Goal: Check status: Check status

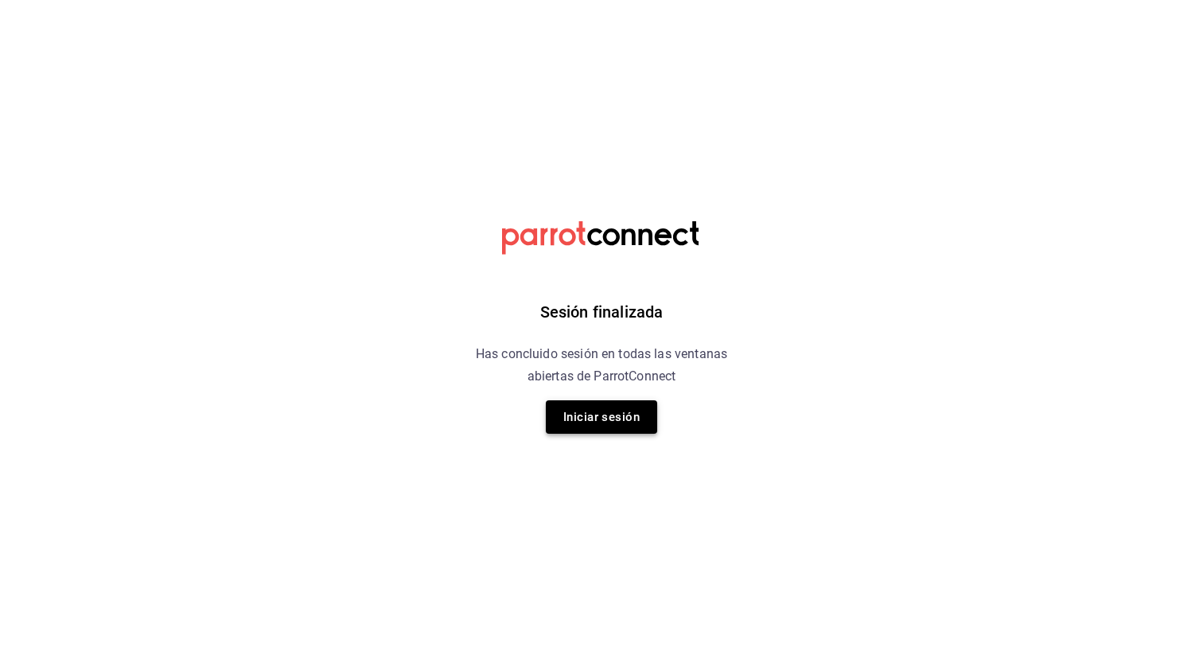
click at [604, 422] on button "Iniciar sesión" at bounding box center [601, 416] width 111 height 33
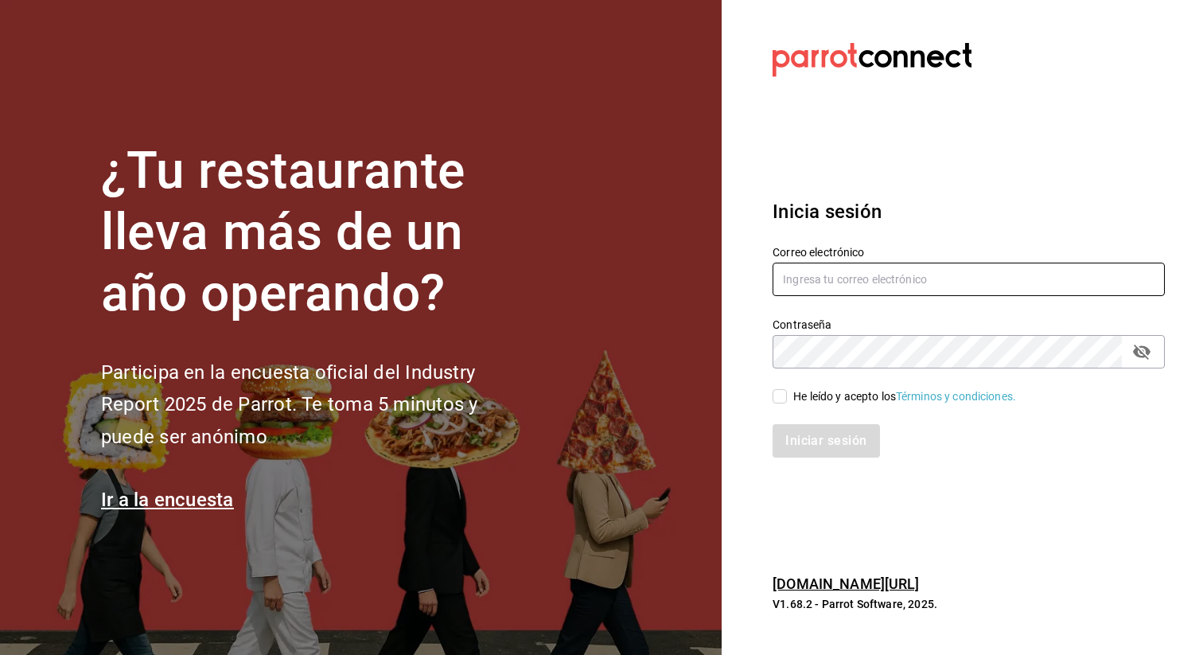
click at [802, 285] on input "text" at bounding box center [968, 278] width 392 height 33
type input "contacto@parceros.mx"
click at [766, 395] on div "He leído y acepto los Términos y condiciones." at bounding box center [958, 386] width 411 height 37
click at [774, 395] on input "He leído y acepto los Términos y condiciones." at bounding box center [779, 396] width 14 height 14
checkbox input "true"
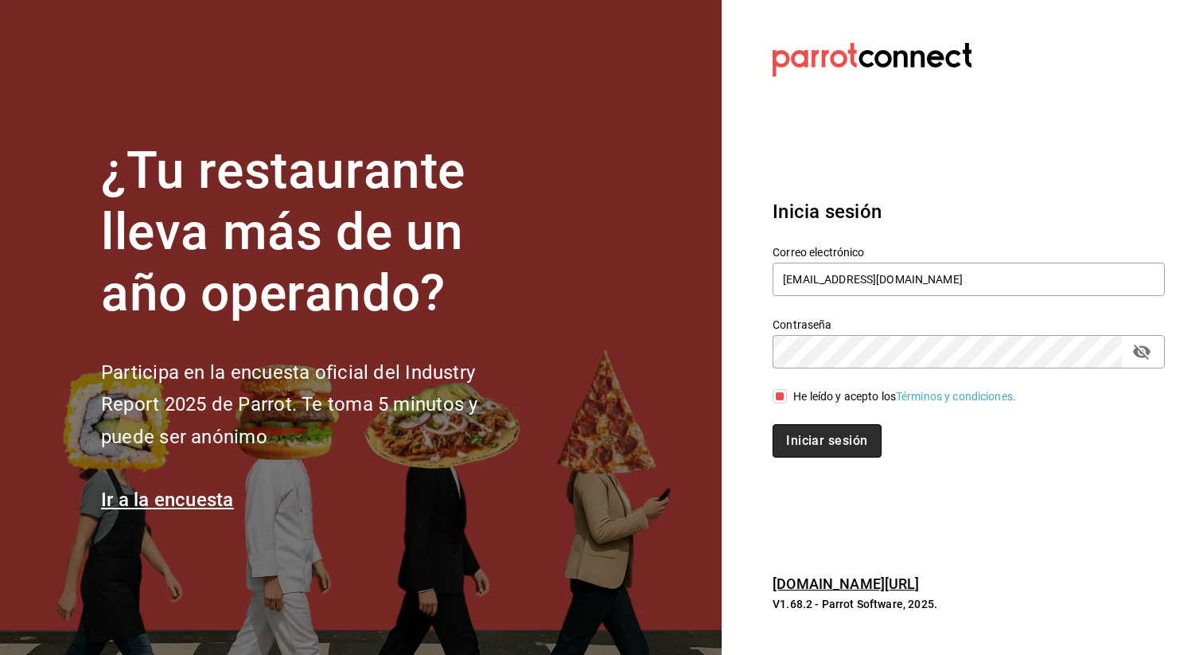
click at [790, 443] on button "Iniciar sesión" at bounding box center [826, 440] width 108 height 33
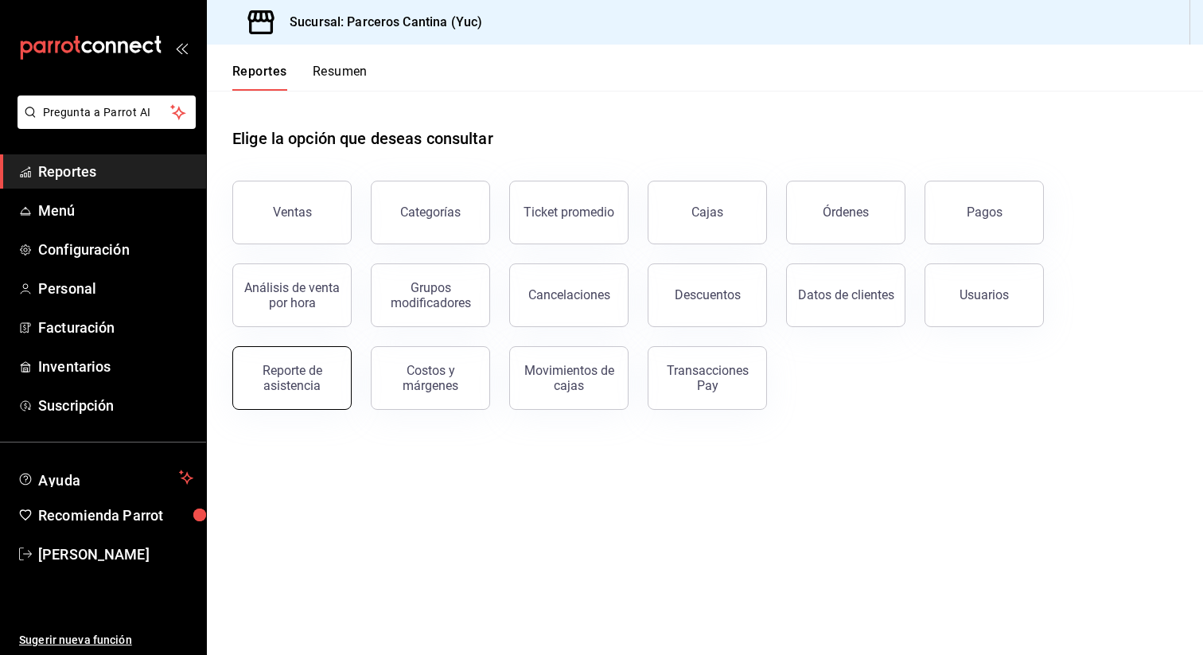
click at [302, 375] on div "Reporte de asistencia" at bounding box center [292, 378] width 99 height 30
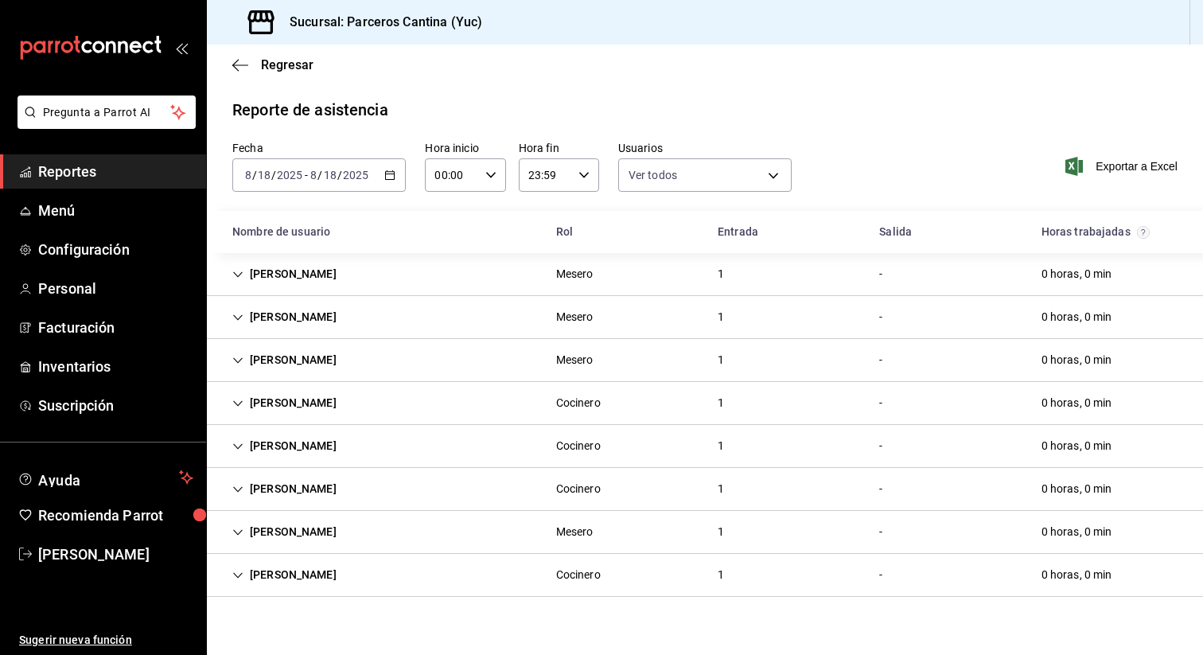
click at [367, 181] on div "2025-08-18 8 / 18 / 2025 - 2025-08-18 8 / 18 / 2025" at bounding box center [318, 174] width 173 height 33
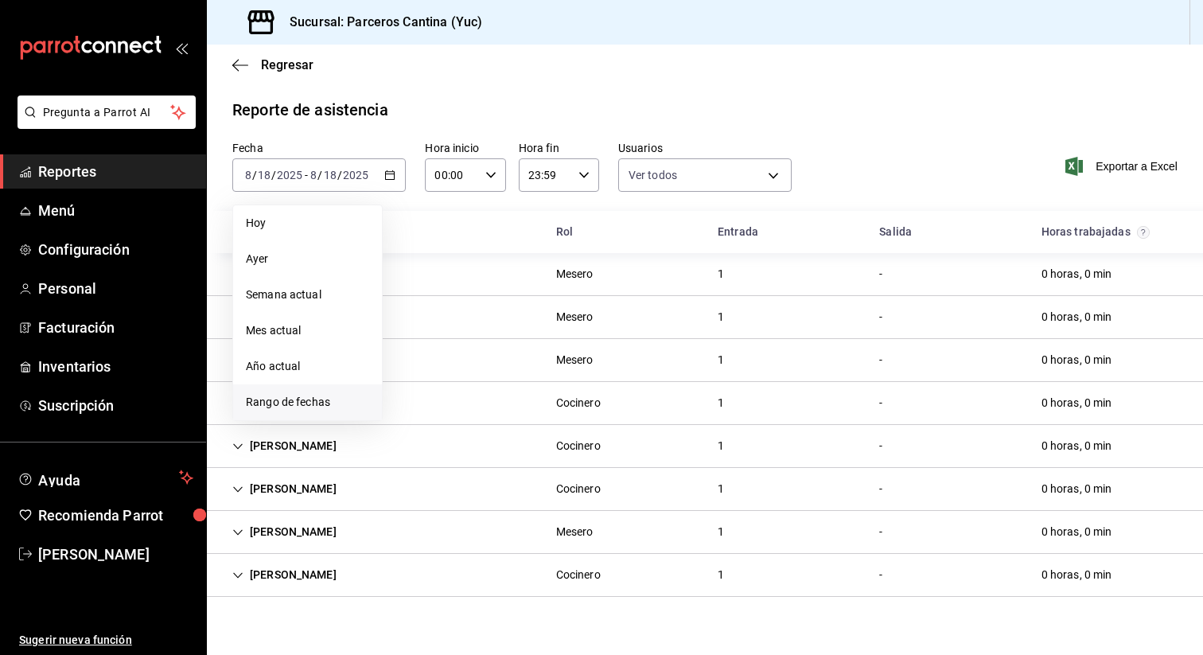
click at [287, 402] on span "Rango de fechas" at bounding box center [307, 402] width 123 height 17
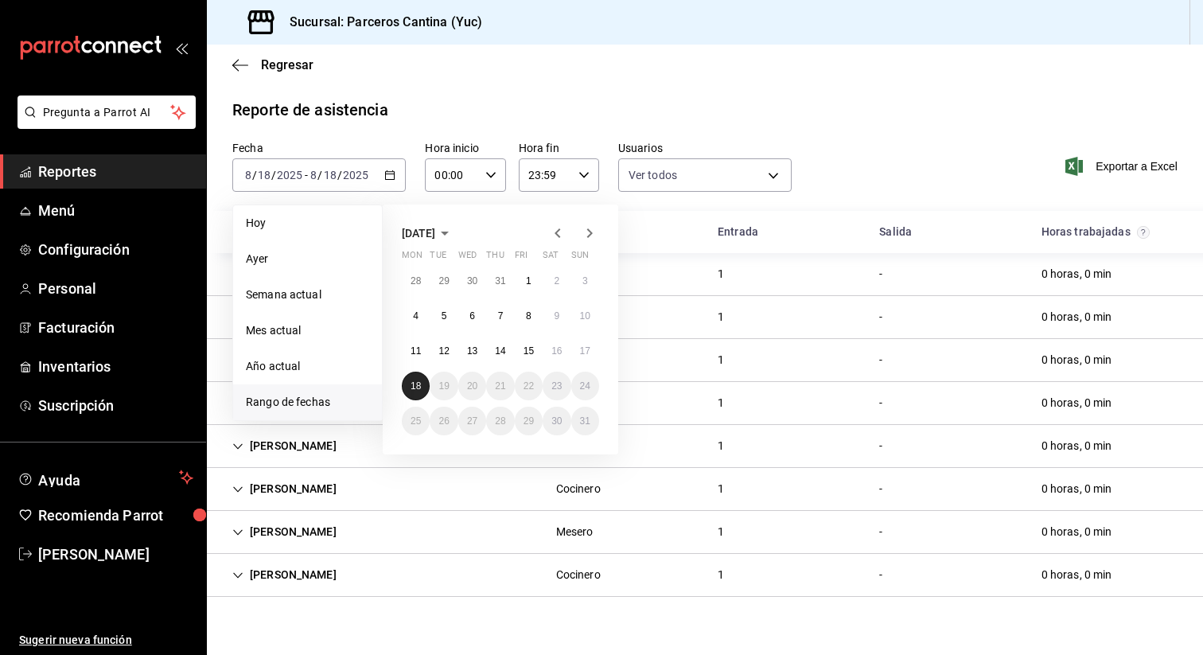
click at [410, 383] on button "18" at bounding box center [416, 385] width 28 height 29
click at [420, 351] on abbr "11" at bounding box center [415, 350] width 10 height 11
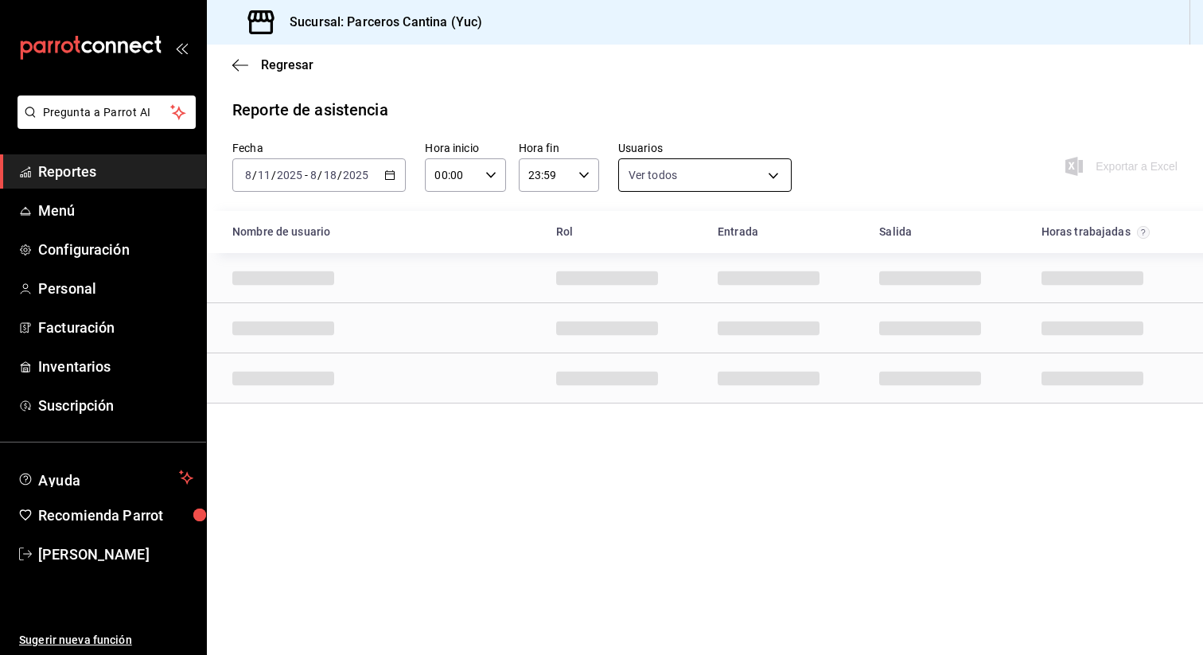
click at [666, 185] on body "Pregunta a Parrot AI Reportes Menú Configuración Personal Facturación Inventari…" at bounding box center [601, 327] width 1203 height 655
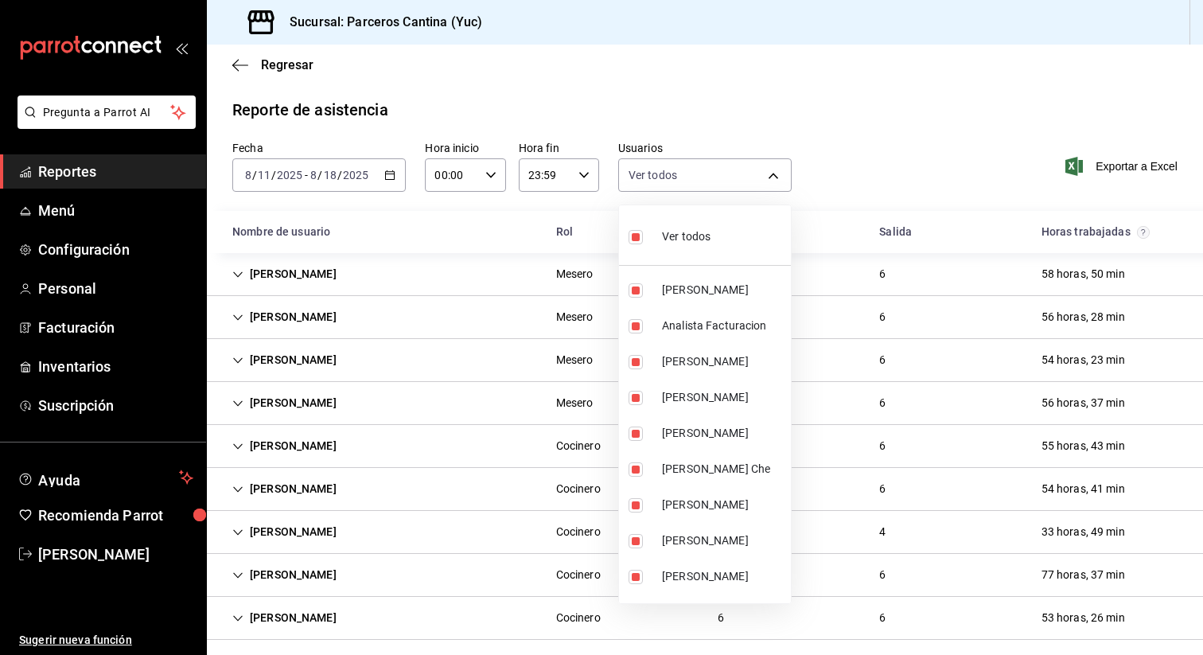
click at [577, 165] on div at bounding box center [601, 327] width 1203 height 655
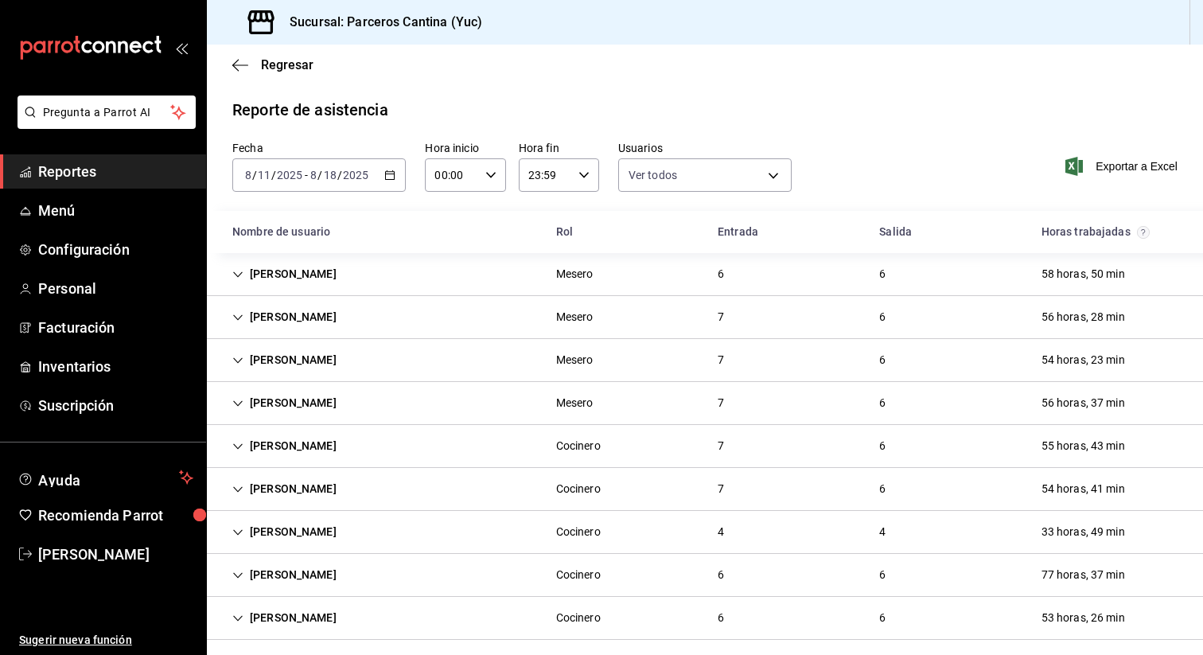
click at [341, 164] on div "2025-08-11 8 / 11 / 2025 - 2025-08-18 8 / 18 / 2025" at bounding box center [318, 174] width 173 height 33
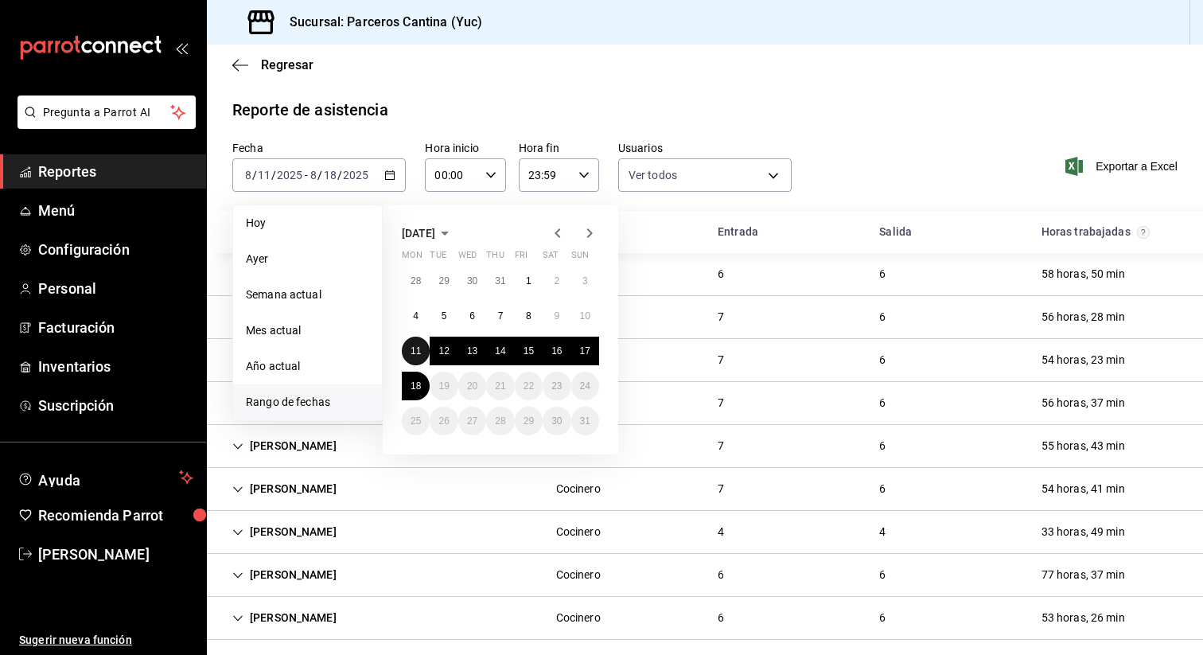
click at [411, 346] on abbr "11" at bounding box center [415, 350] width 10 height 11
click at [588, 355] on abbr "17" at bounding box center [585, 350] width 10 height 11
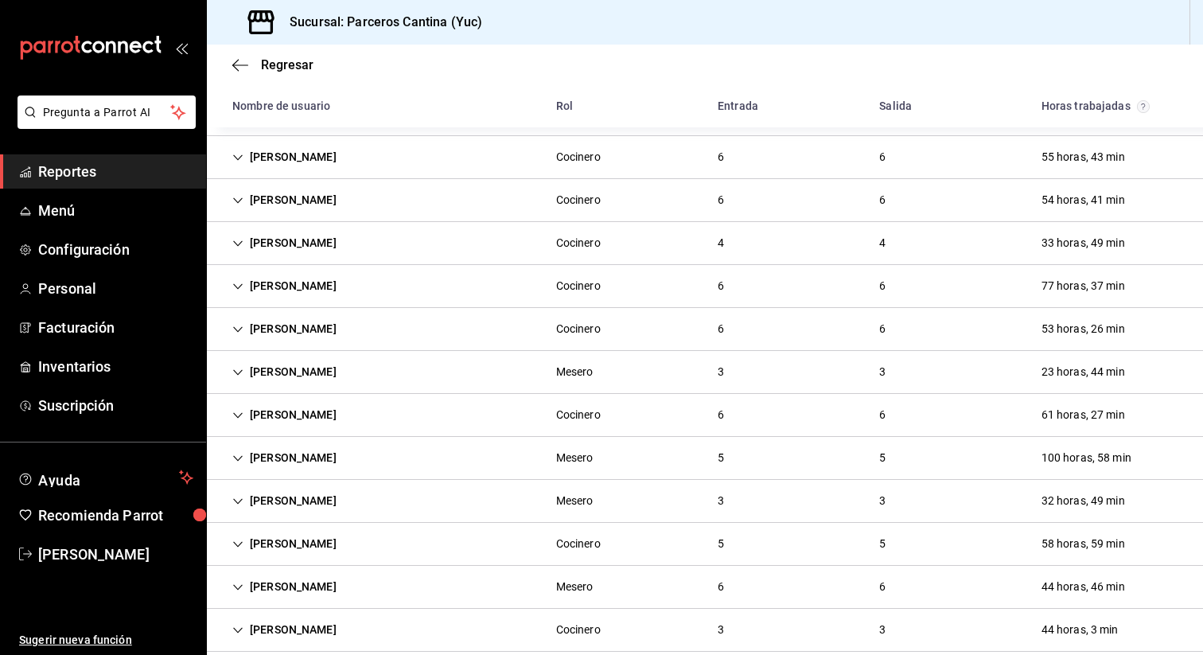
scroll to position [311, 0]
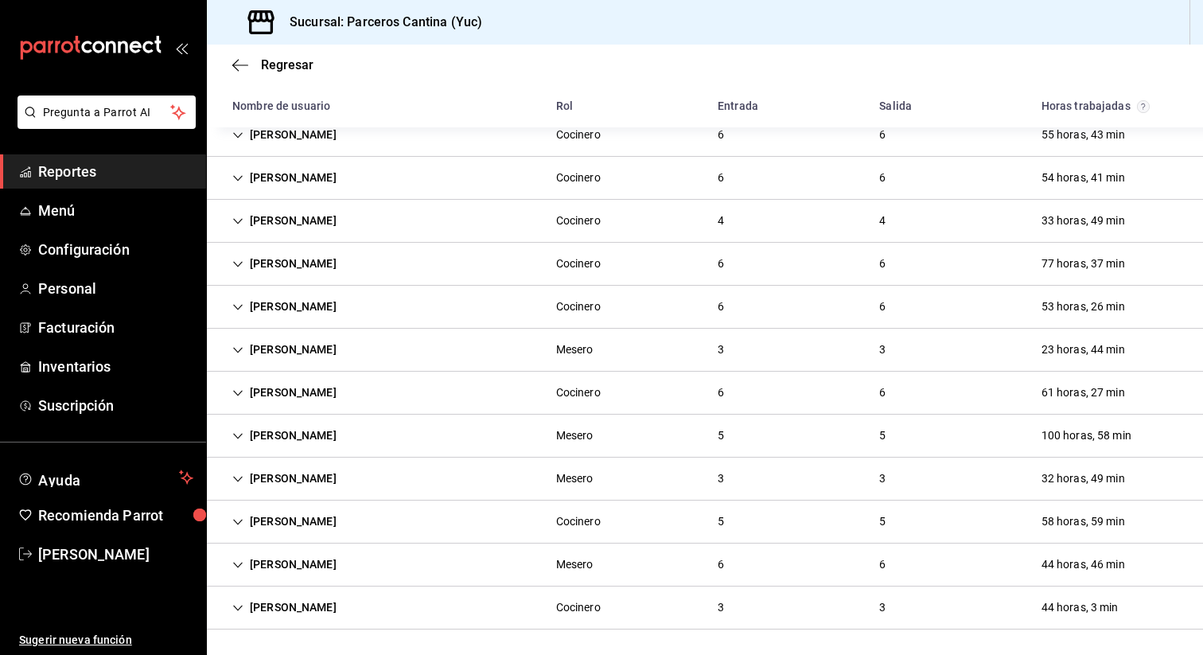
click at [324, 445] on div "Jacobo Villanueva" at bounding box center [285, 435] width 130 height 29
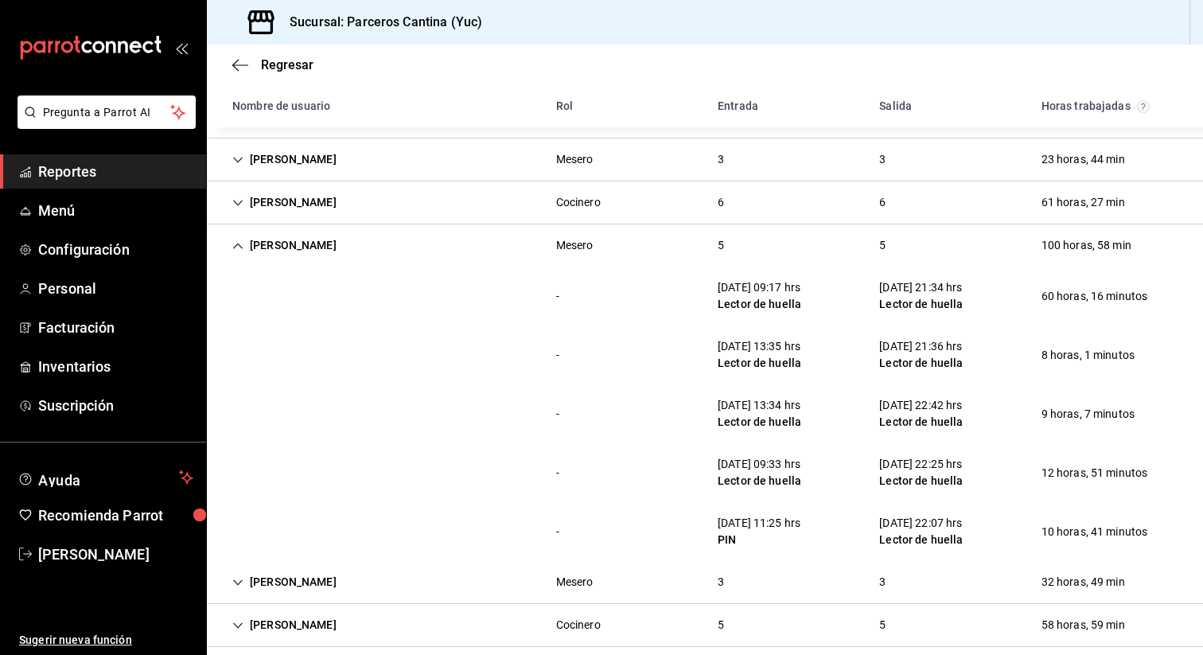
scroll to position [532, 0]
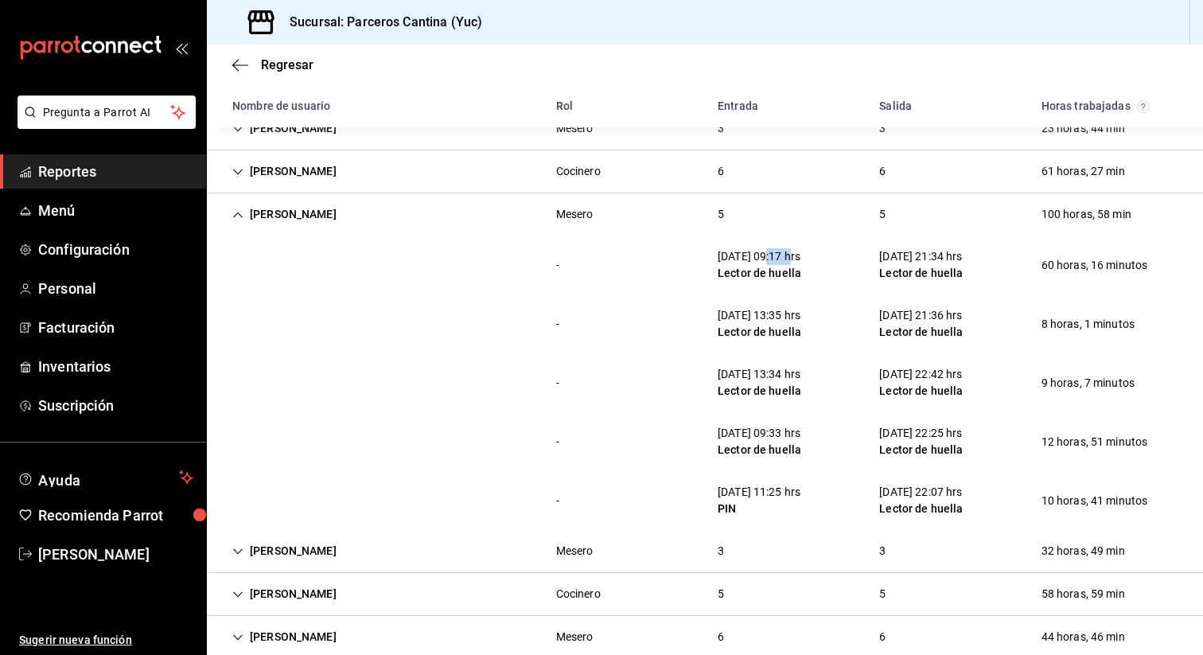
drag, startPoint x: 768, startPoint y: 258, endPoint x: 806, endPoint y: 258, distance: 37.4
click at [801, 258] on div "11/08/25 09:17 hrs" at bounding box center [759, 256] width 84 height 17
drag, startPoint x: 818, startPoint y: 258, endPoint x: 770, endPoint y: 258, distance: 48.5
click at [770, 258] on div "11/08/25 09:17 hrs Lector de huella" at bounding box center [759, 265] width 109 height 46
click at [770, 258] on div "11/08/25 09:17 hrs" at bounding box center [759, 256] width 84 height 17
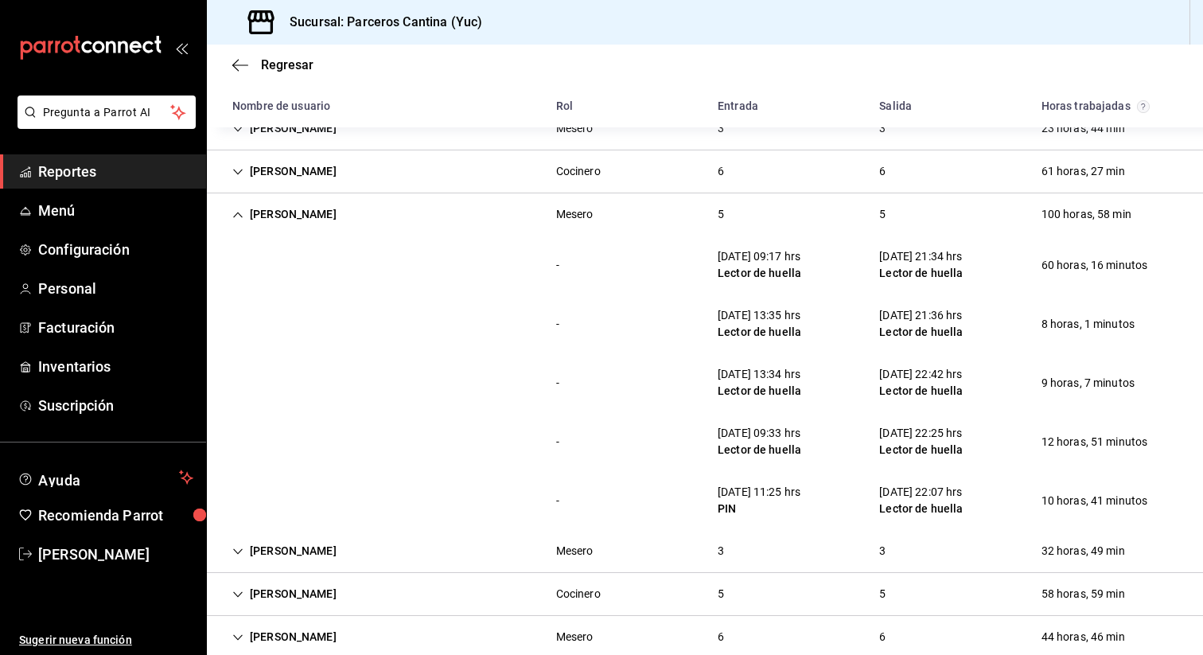
drag, startPoint x: 770, startPoint y: 316, endPoint x: 787, endPoint y: 316, distance: 16.7
click at [787, 316] on div "14/08/25 13:35 hrs" at bounding box center [759, 315] width 84 height 17
drag, startPoint x: 767, startPoint y: 256, endPoint x: 806, endPoint y: 256, distance: 38.2
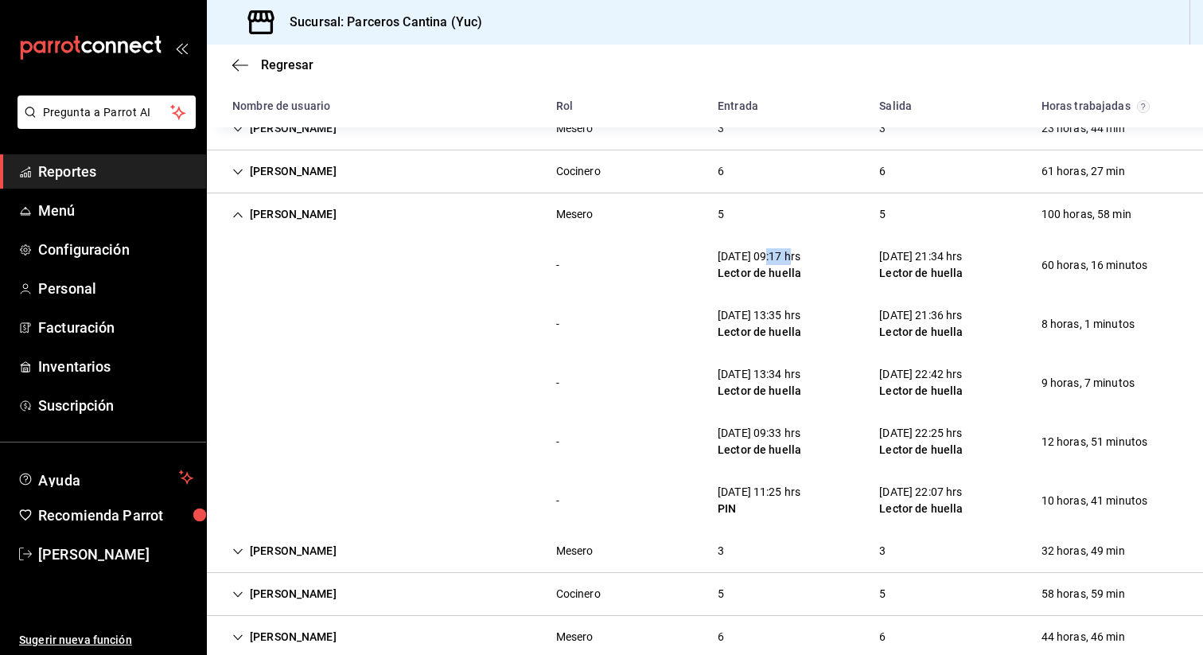
click at [801, 256] on div "11/08/25 09:17 hrs" at bounding box center [759, 256] width 84 height 17
drag, startPoint x: 770, startPoint y: 375, endPoint x: 840, endPoint y: 375, distance: 70.0
click at [839, 375] on div "- 15/08/25 13:34 hrs Lector de huella 15/08/25 22:42 hrs Lector de huella 9 hor…" at bounding box center [705, 382] width 996 height 59
click at [840, 375] on div "- 15/08/25 13:34 hrs Lector de huella 15/08/25 22:42 hrs Lector de huella 9 hor…" at bounding box center [705, 382] width 996 height 59
click at [757, 218] on div "Jacobo Villanueva Mesero 5 5 100 horas, 58 min" at bounding box center [705, 214] width 996 height 42
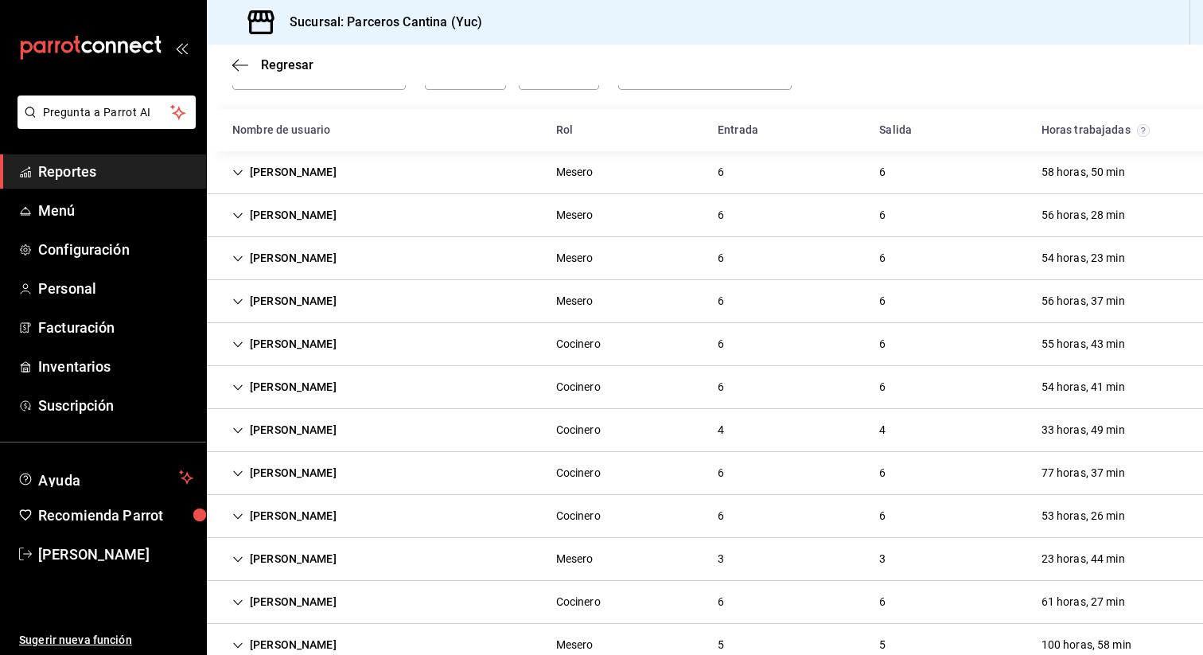
scroll to position [72, 0]
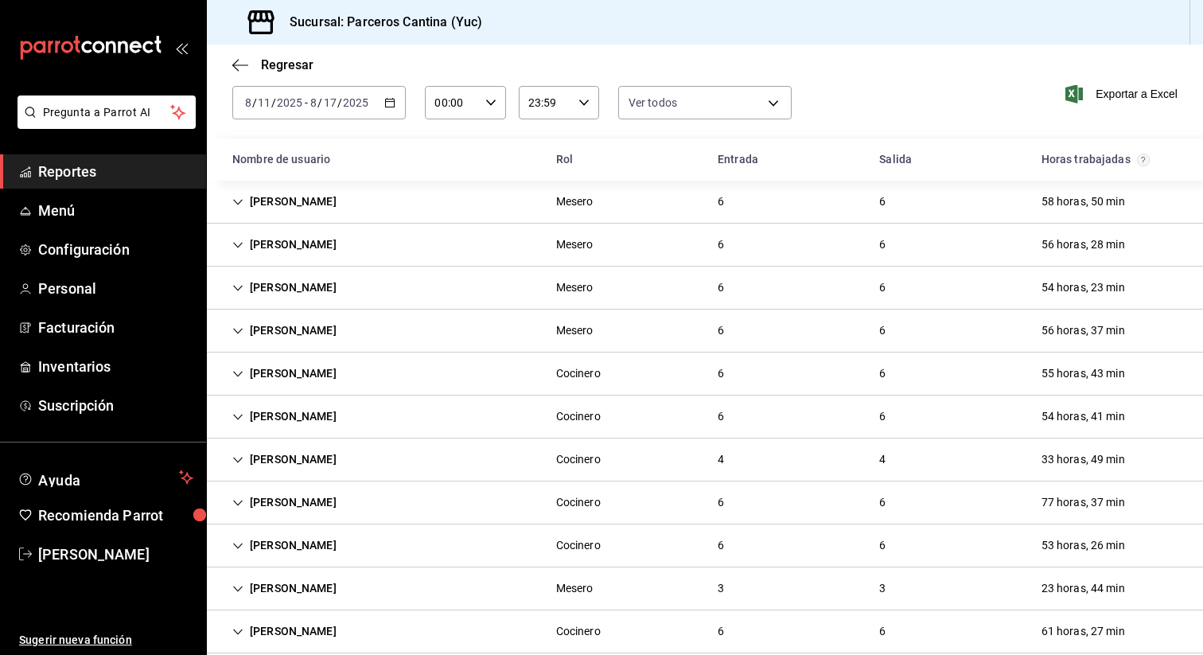
click at [328, 301] on div "Alejandro Prieto" at bounding box center [285, 287] width 130 height 29
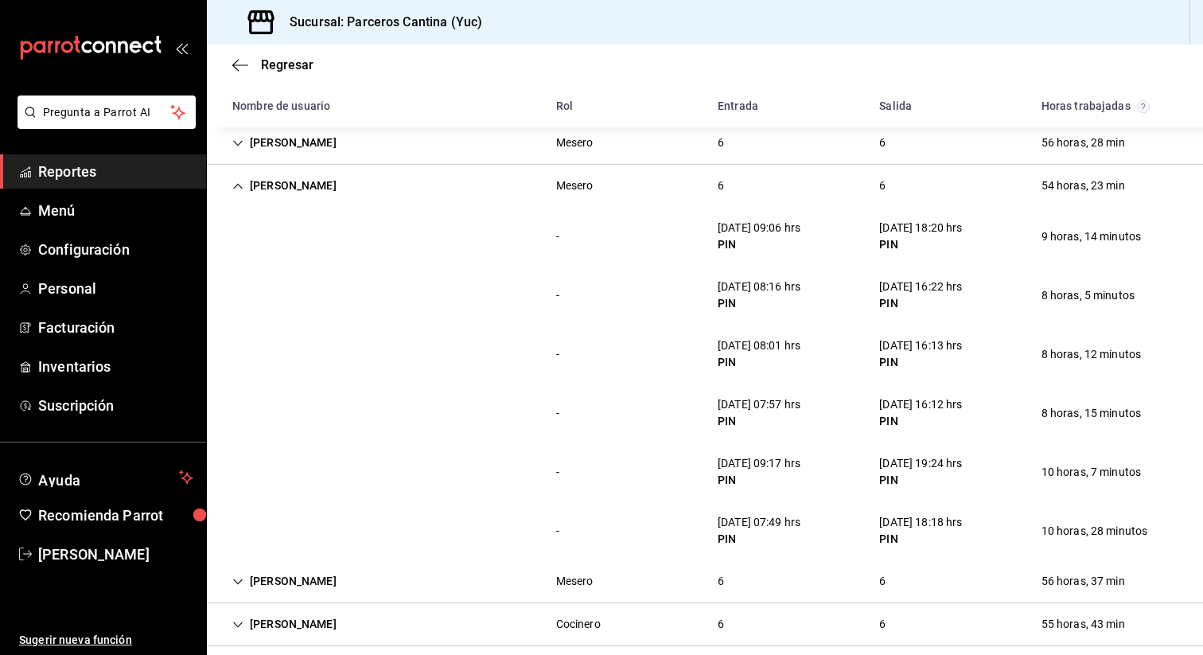
scroll to position [185, 0]
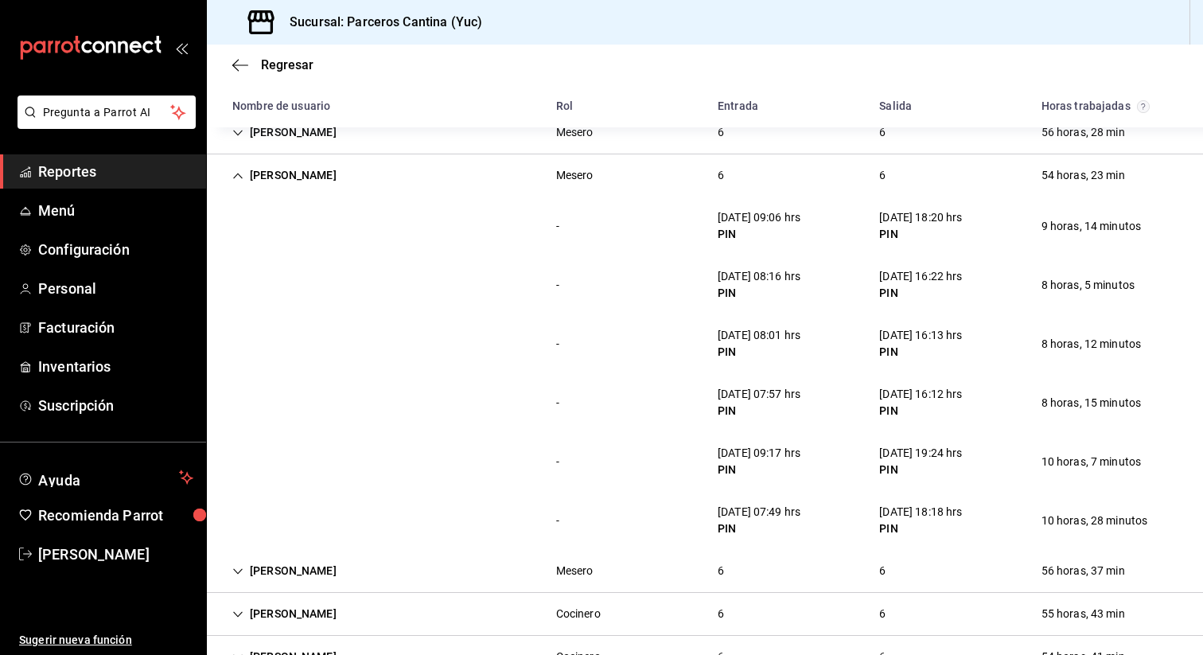
click at [311, 179] on div "Alejandro Prieto" at bounding box center [285, 175] width 130 height 29
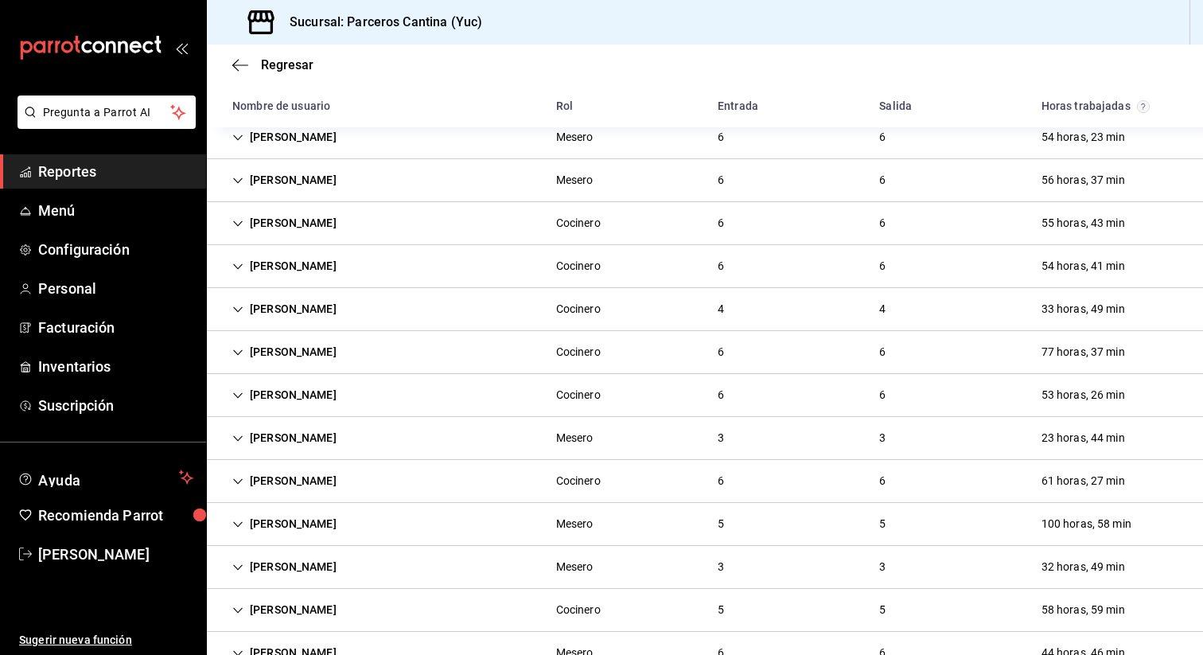
click at [273, 573] on div "Damian Cab" at bounding box center [285, 566] width 130 height 29
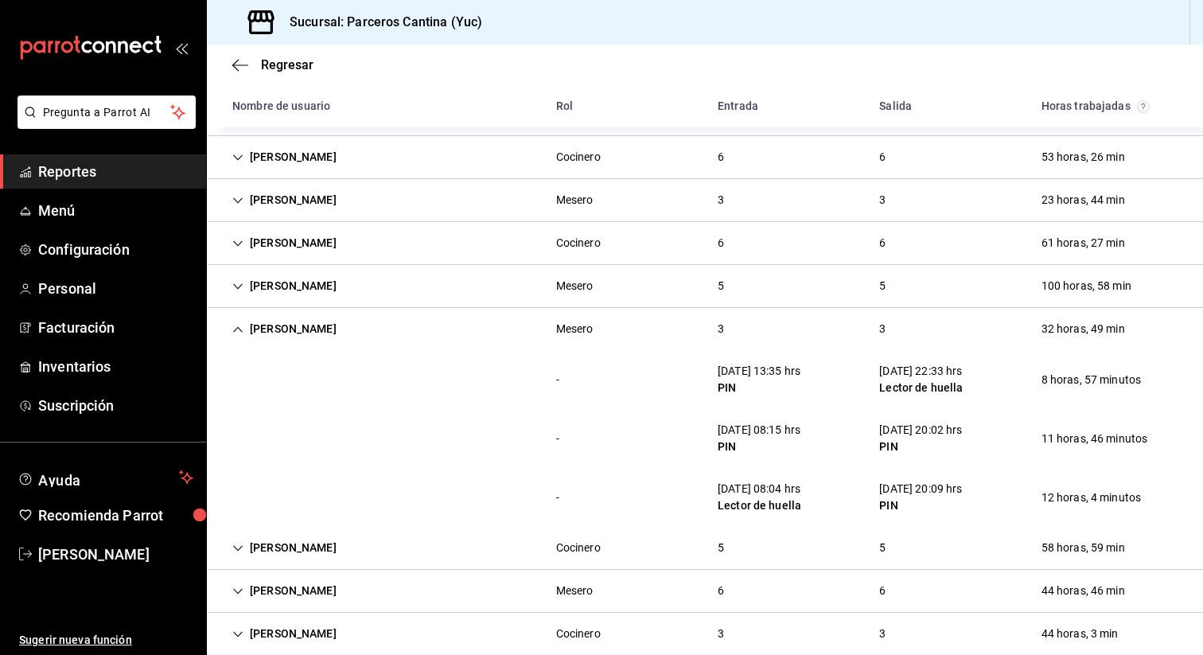
scroll to position [487, 0]
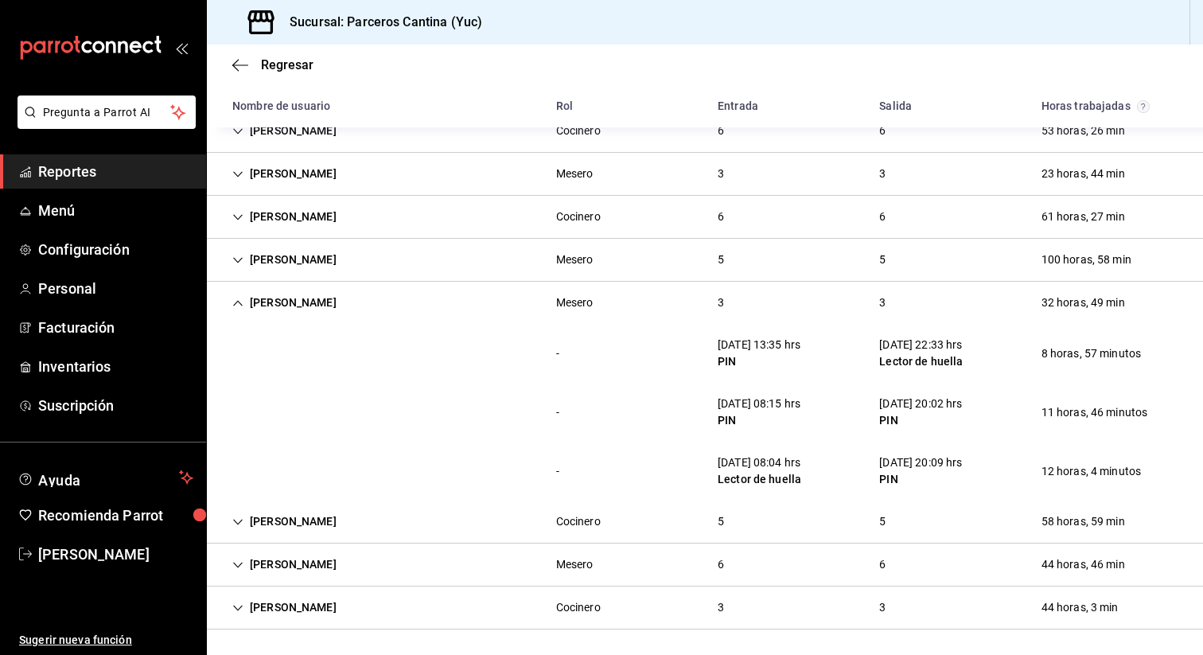
click at [309, 317] on div "Damian Cab Mesero 3 3 32 horas, 49 min" at bounding box center [705, 303] width 996 height 42
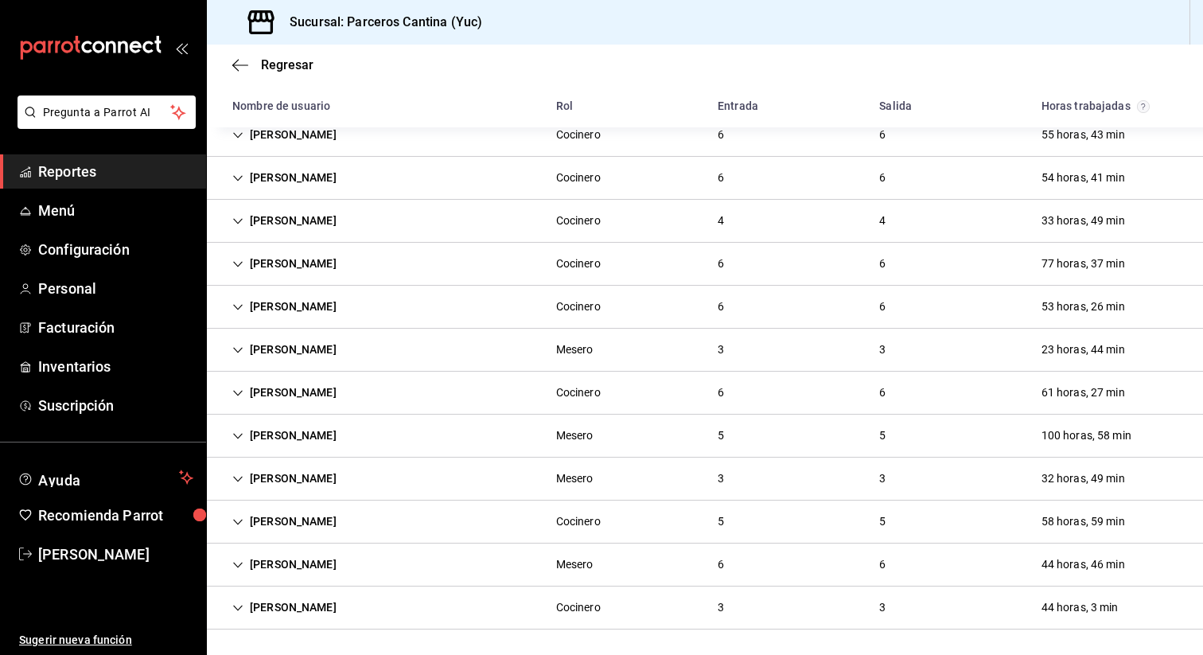
scroll to position [0, 0]
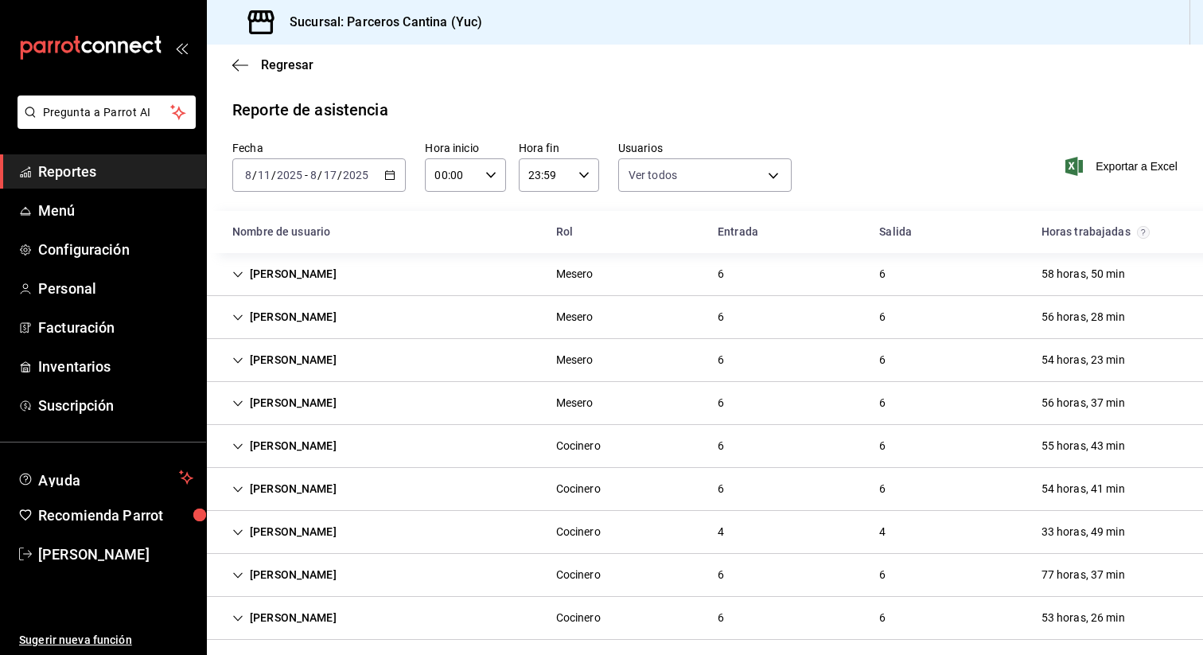
click at [284, 398] on div "Nathalie Che" at bounding box center [285, 402] width 130 height 29
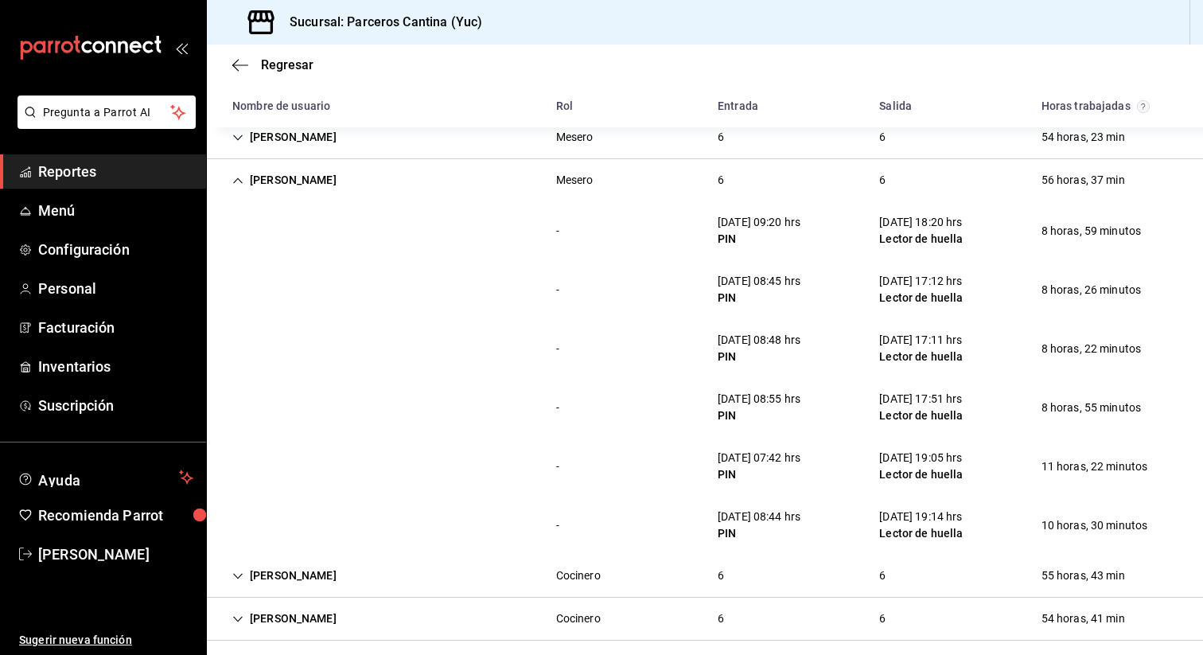
scroll to position [220, 0]
